Goal: Information Seeking & Learning: Learn about a topic

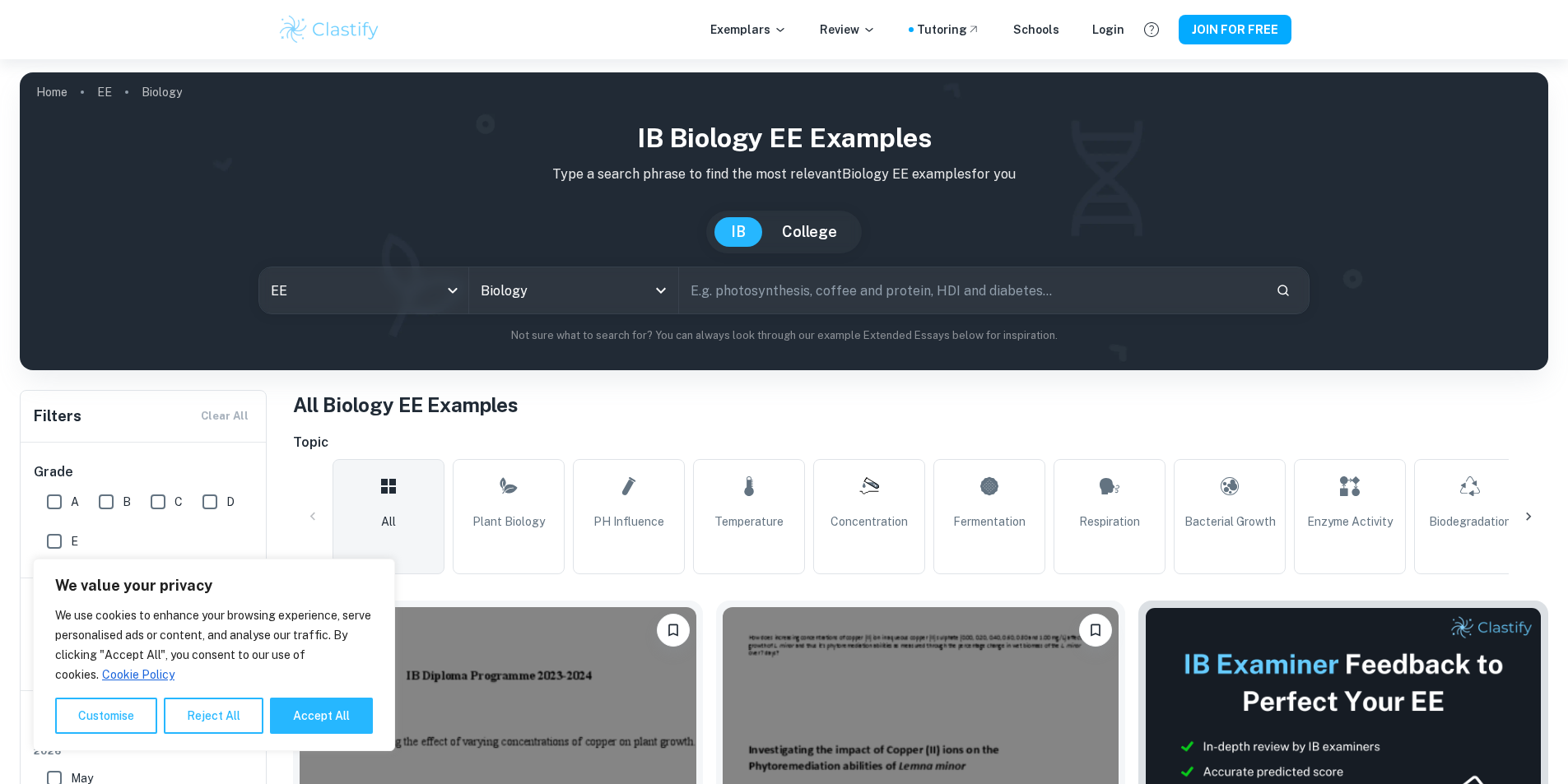
click at [537, 172] on p "Type a search phrase to find the most relevant Biology EE examples for you" at bounding box center [783, 175] width 1502 height 20
click at [734, 286] on input "text" at bounding box center [971, 291] width 583 height 46
type input "copper"
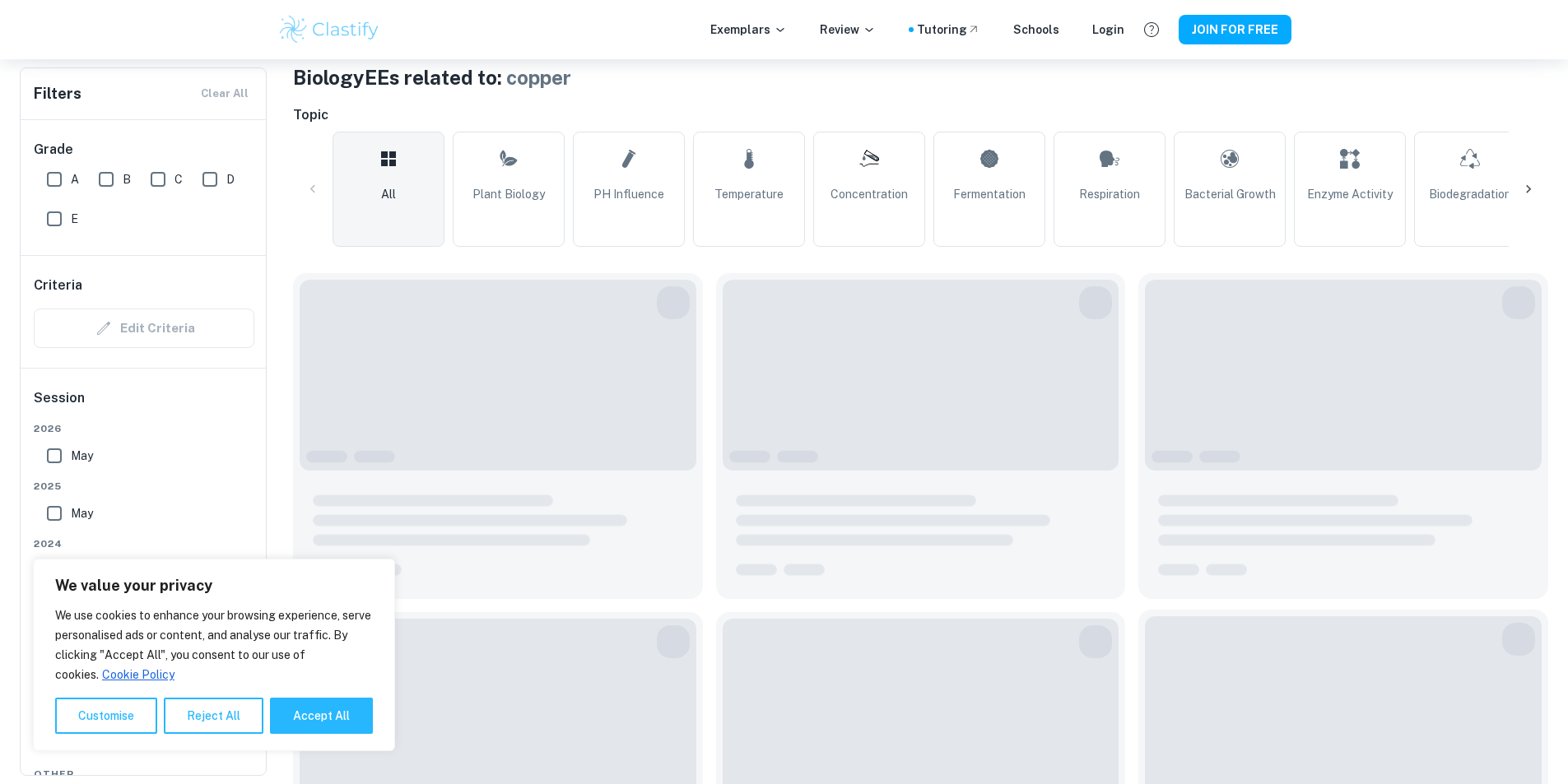
scroll to position [412, 0]
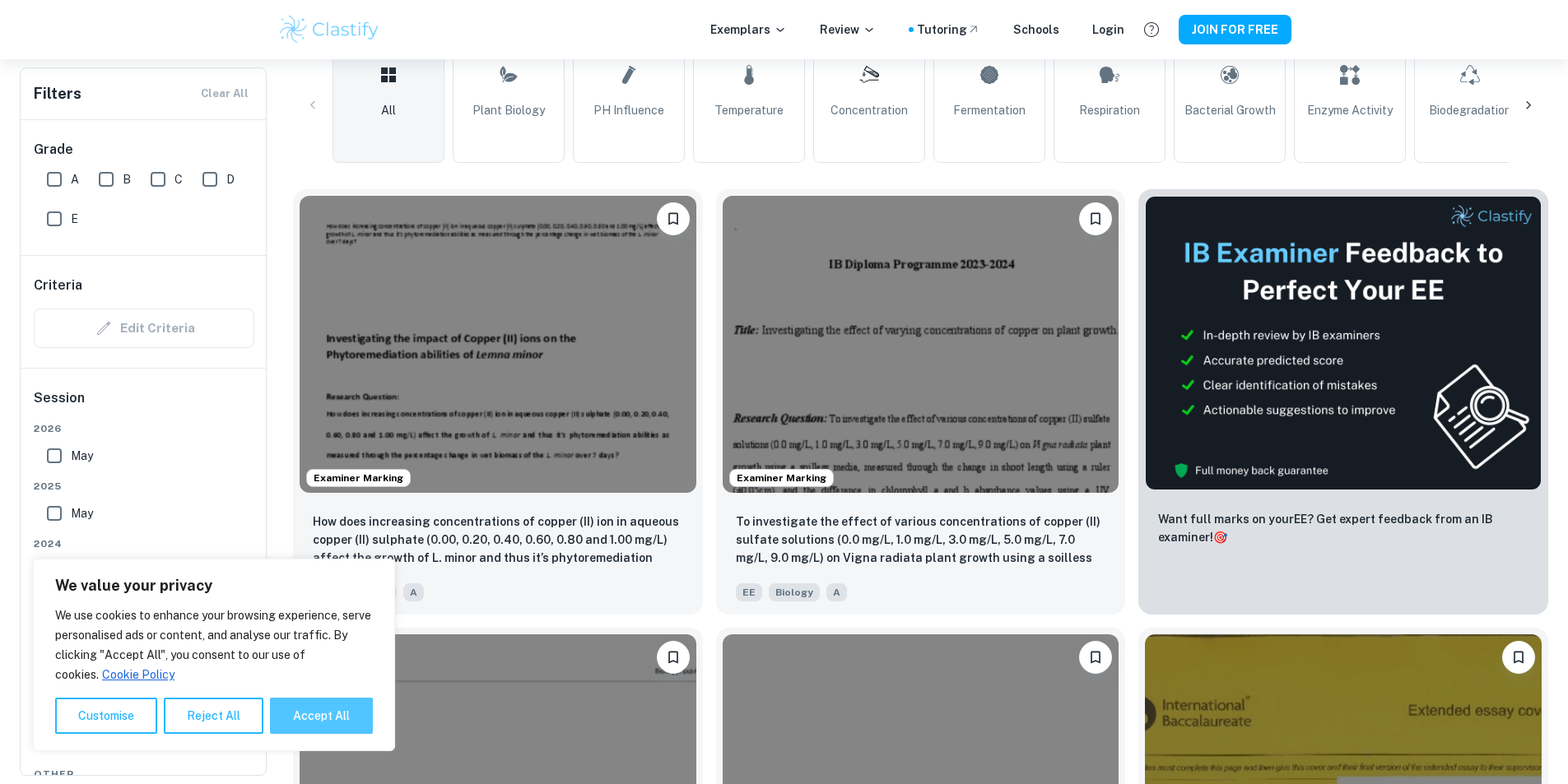
click at [320, 725] on button "Accept All" at bounding box center [321, 716] width 103 height 36
checkbox input "true"
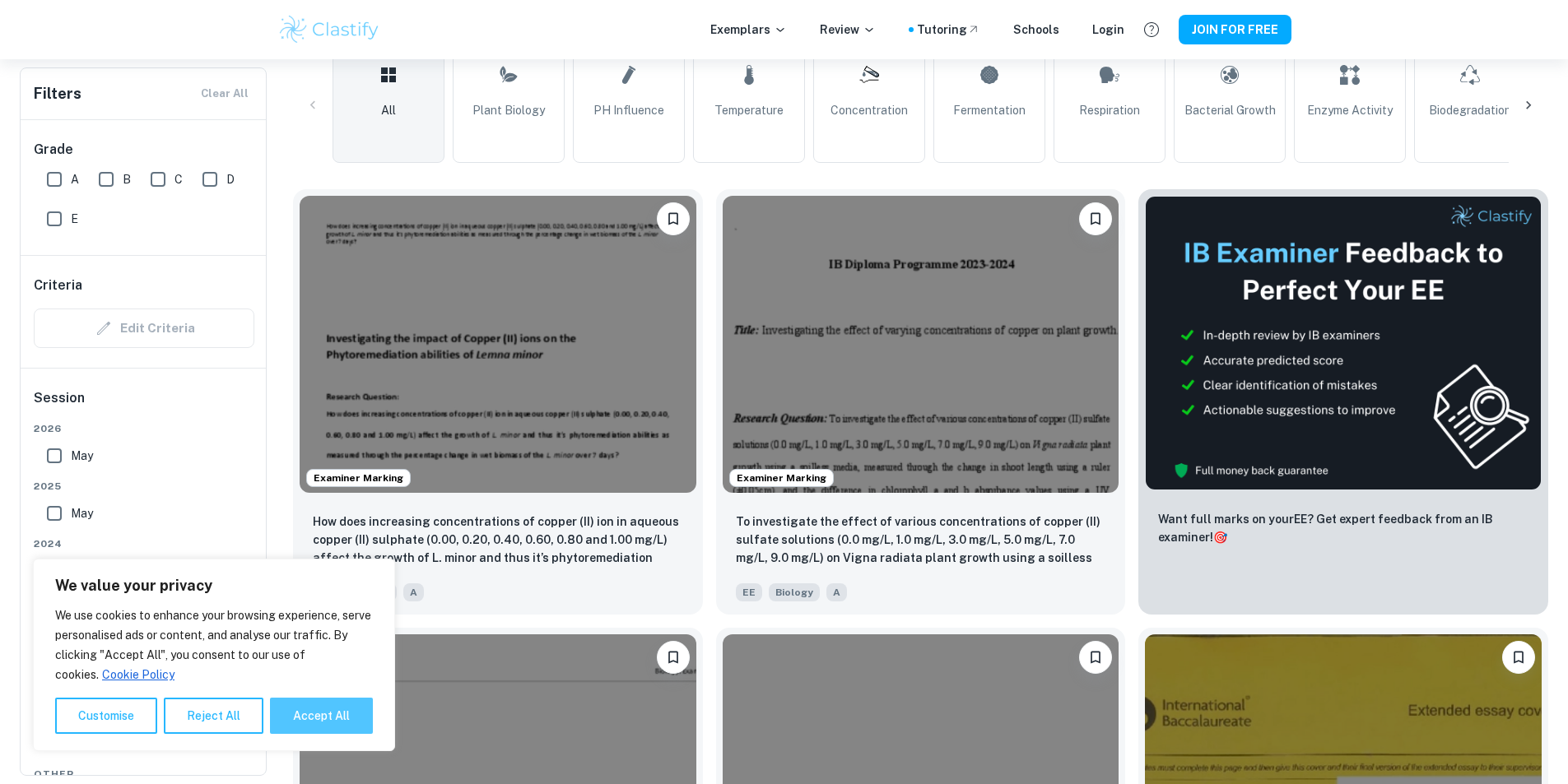
checkbox input "true"
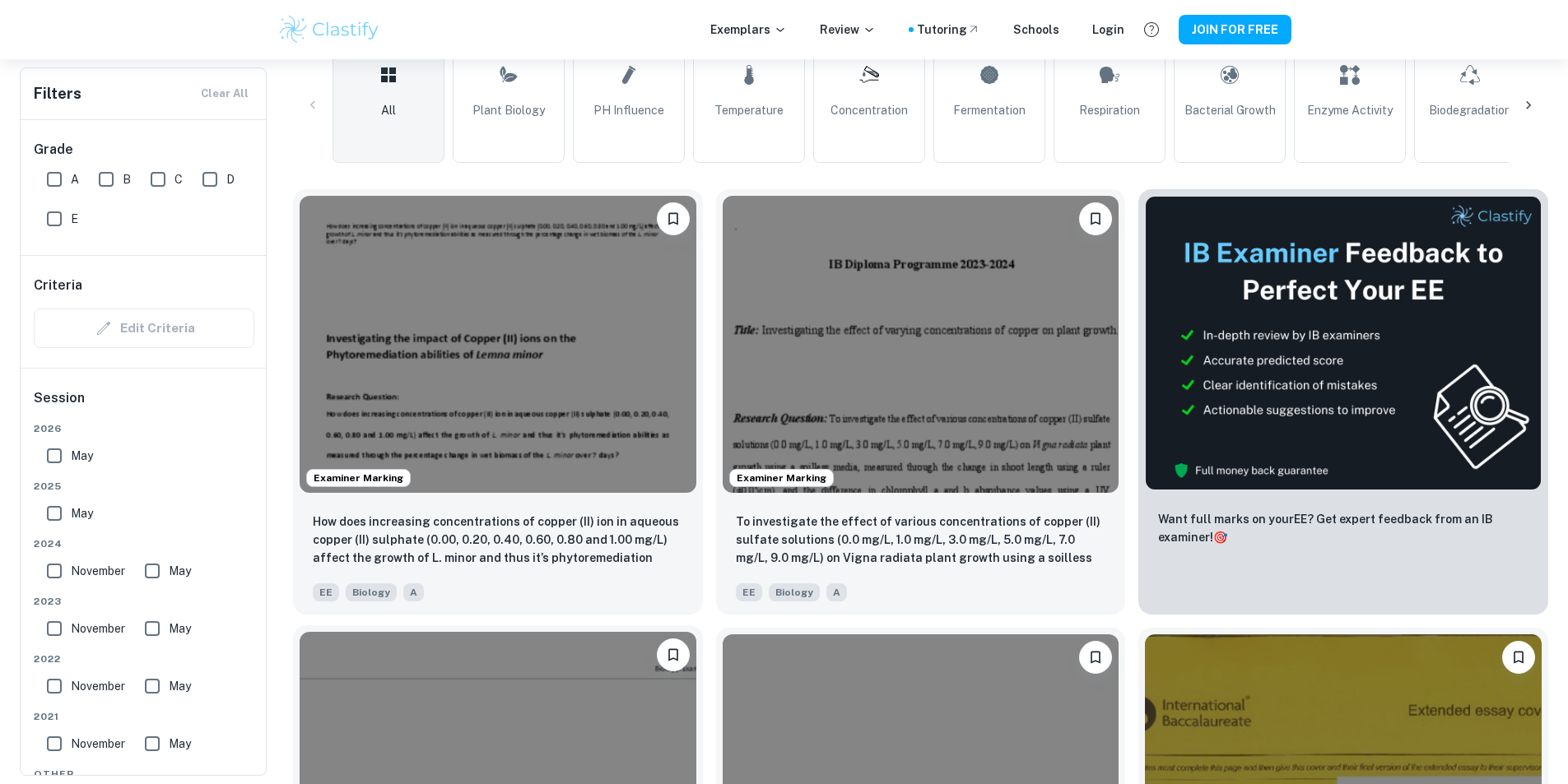
click at [697, 632] on img at bounding box center [497, 781] width 396 height 297
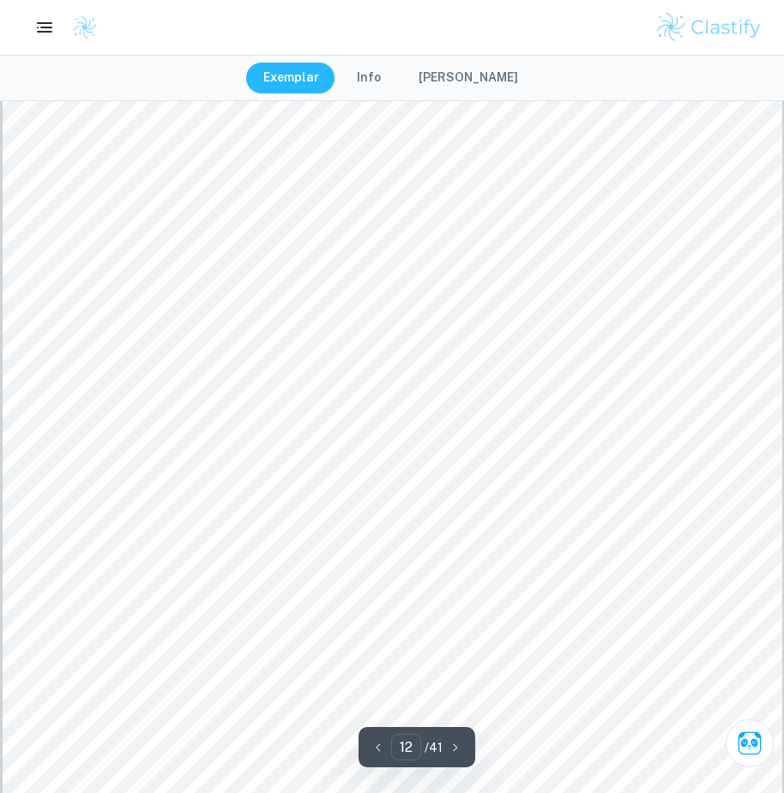
scroll to position [12866, 0]
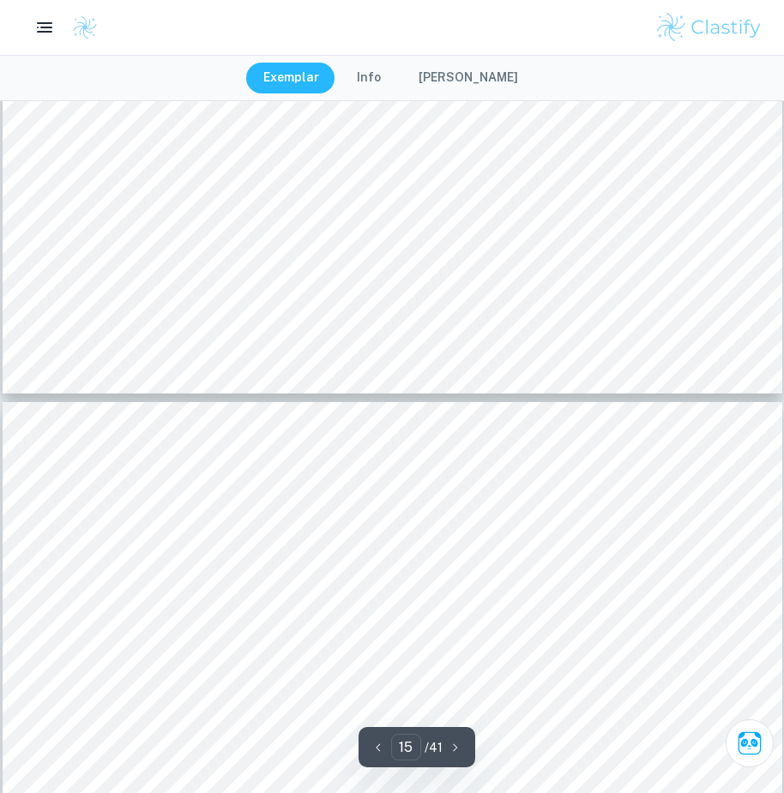
type input "16"
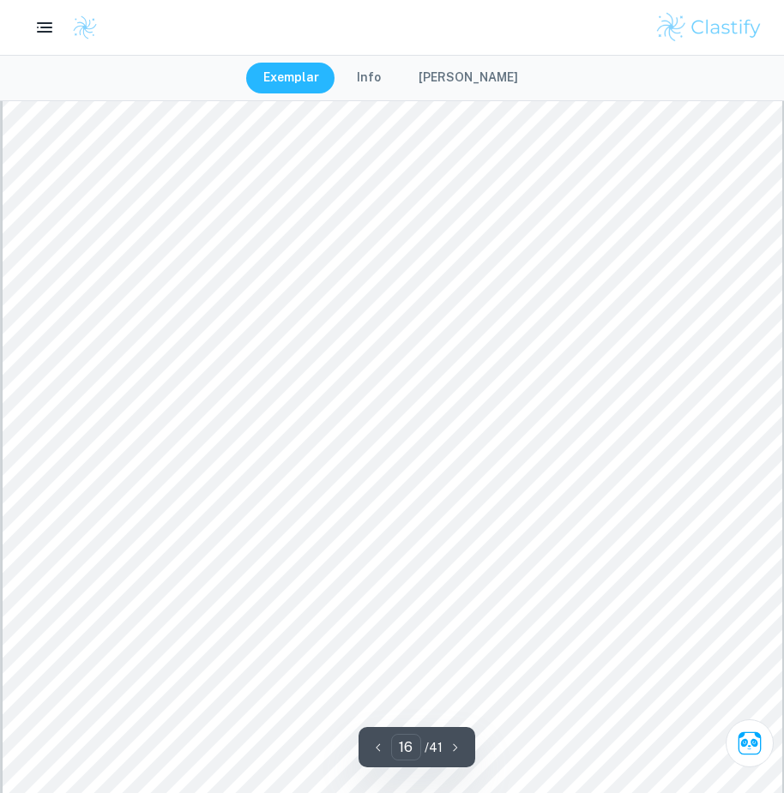
scroll to position [17497, 0]
